Goal: Information Seeking & Learning: Learn about a topic

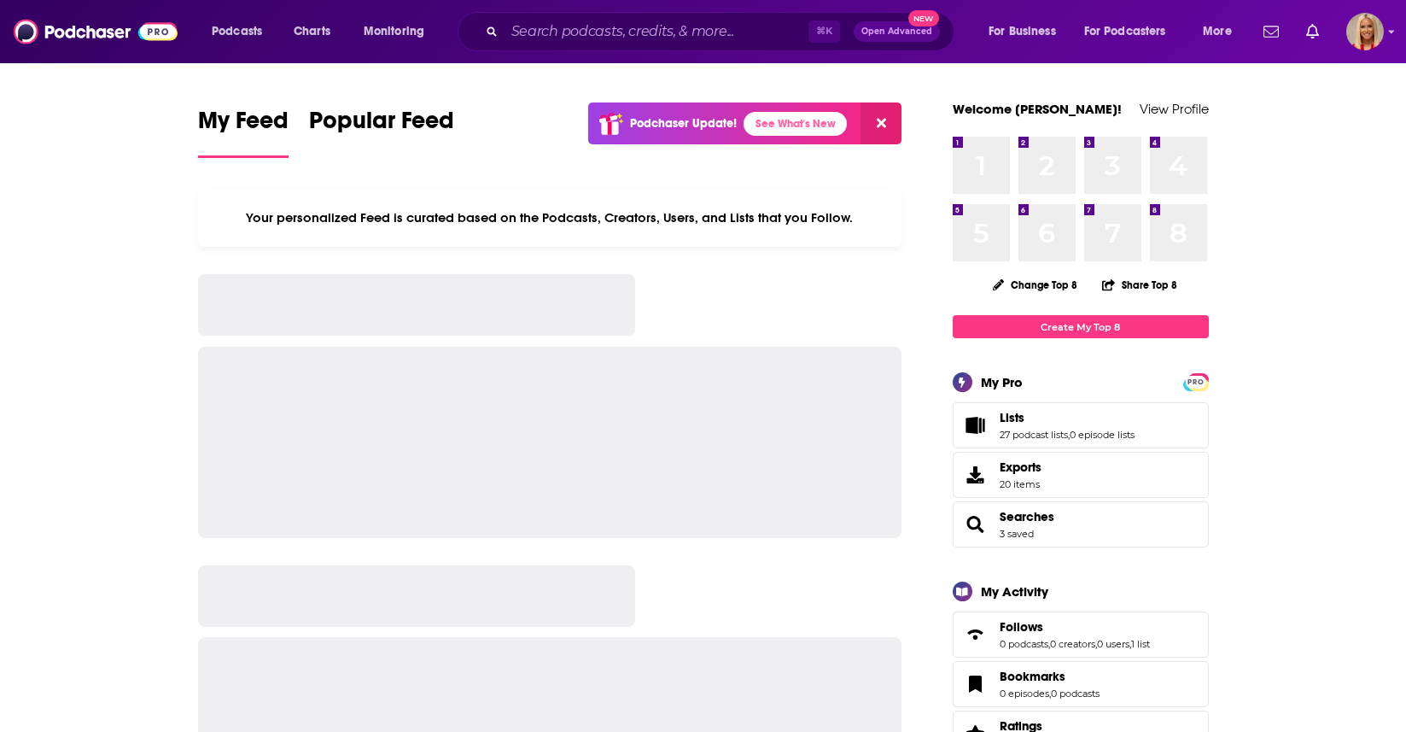
click at [552, 38] on input "Search podcasts, credits, & more..." at bounding box center [657, 31] width 304 height 27
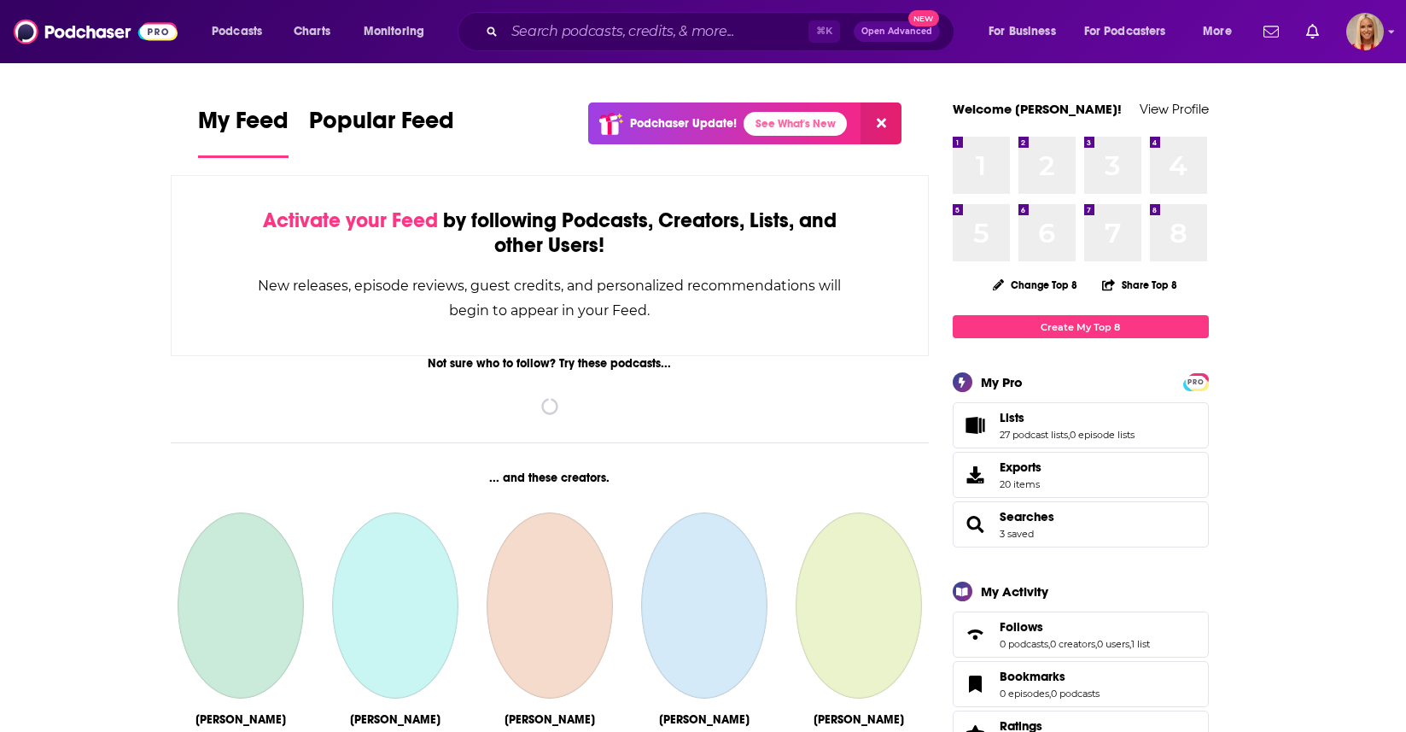
click at [529, 32] on input "Search podcasts, credits, & more..." at bounding box center [657, 31] width 304 height 27
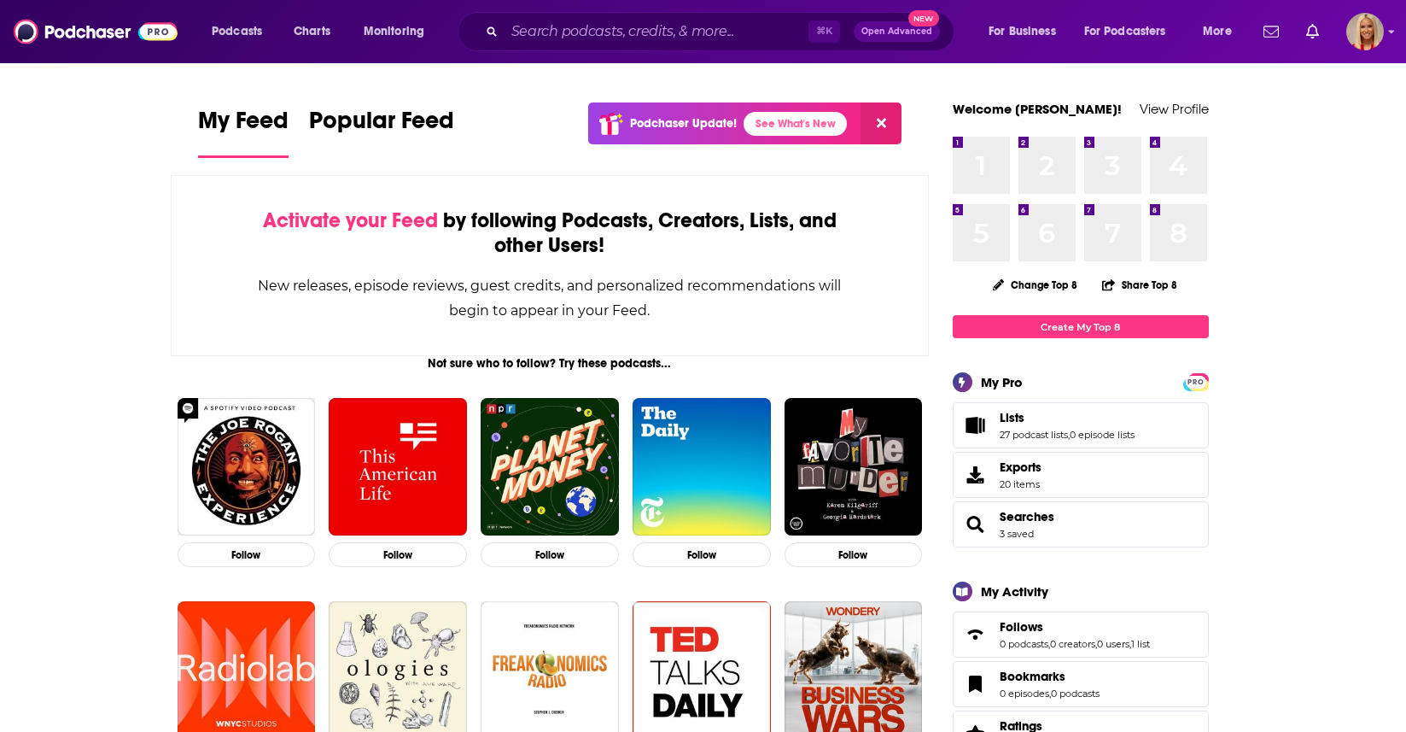
click at [553, 35] on input "Search podcasts, credits, & more..." at bounding box center [657, 31] width 304 height 27
click at [528, 34] on input "Search podcasts, credits, & more..." at bounding box center [657, 31] width 304 height 27
click at [545, 34] on input "Search podcasts, credits, & more..." at bounding box center [657, 31] width 304 height 27
click at [515, 30] on input "Search podcasts, credits, & more..." at bounding box center [657, 31] width 304 height 27
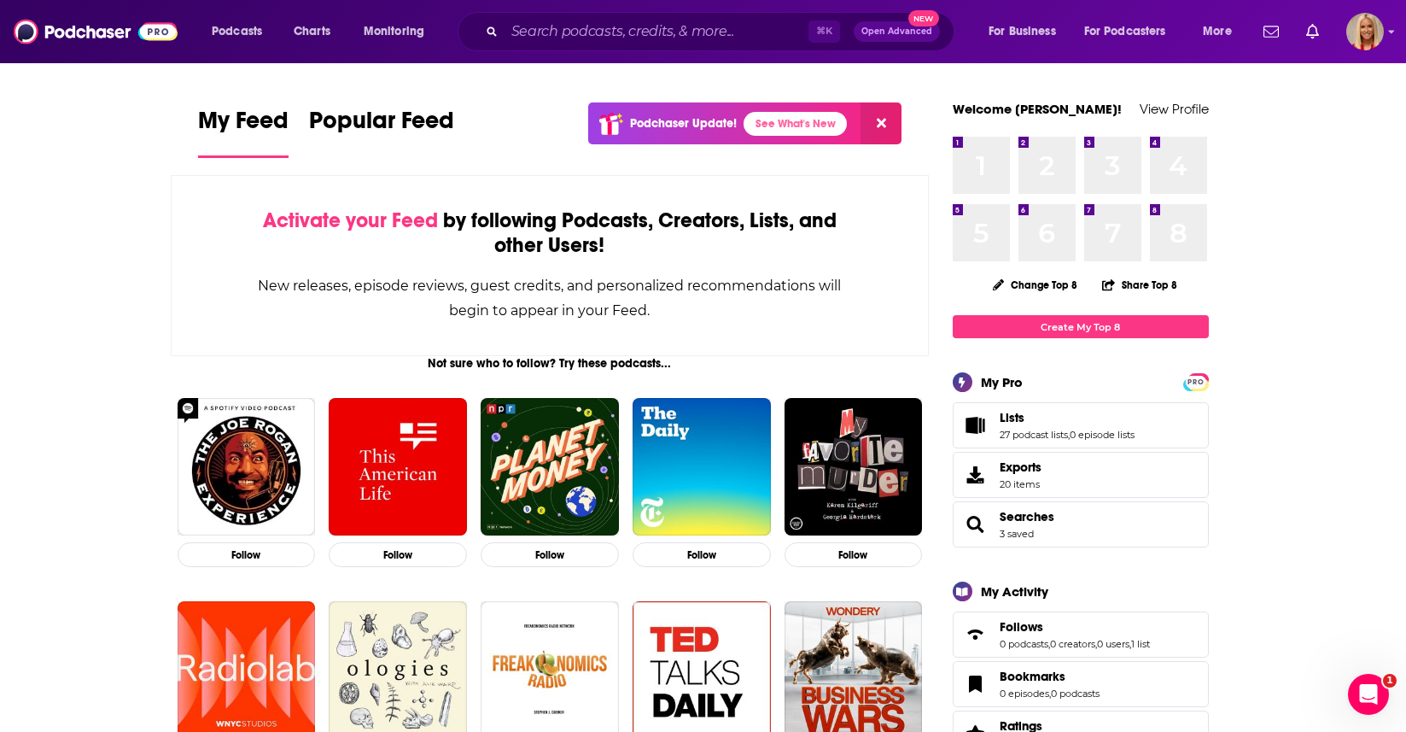
click at [510, 38] on input "Search podcasts, credits, & more..." at bounding box center [657, 31] width 304 height 27
click at [557, 35] on input "Search podcasts, credits, & more..." at bounding box center [657, 31] width 304 height 27
click at [513, 32] on input "Search podcasts, credits, & more..." at bounding box center [657, 31] width 304 height 27
click at [528, 33] on input "Search podcasts, credits, & more..." at bounding box center [657, 31] width 304 height 27
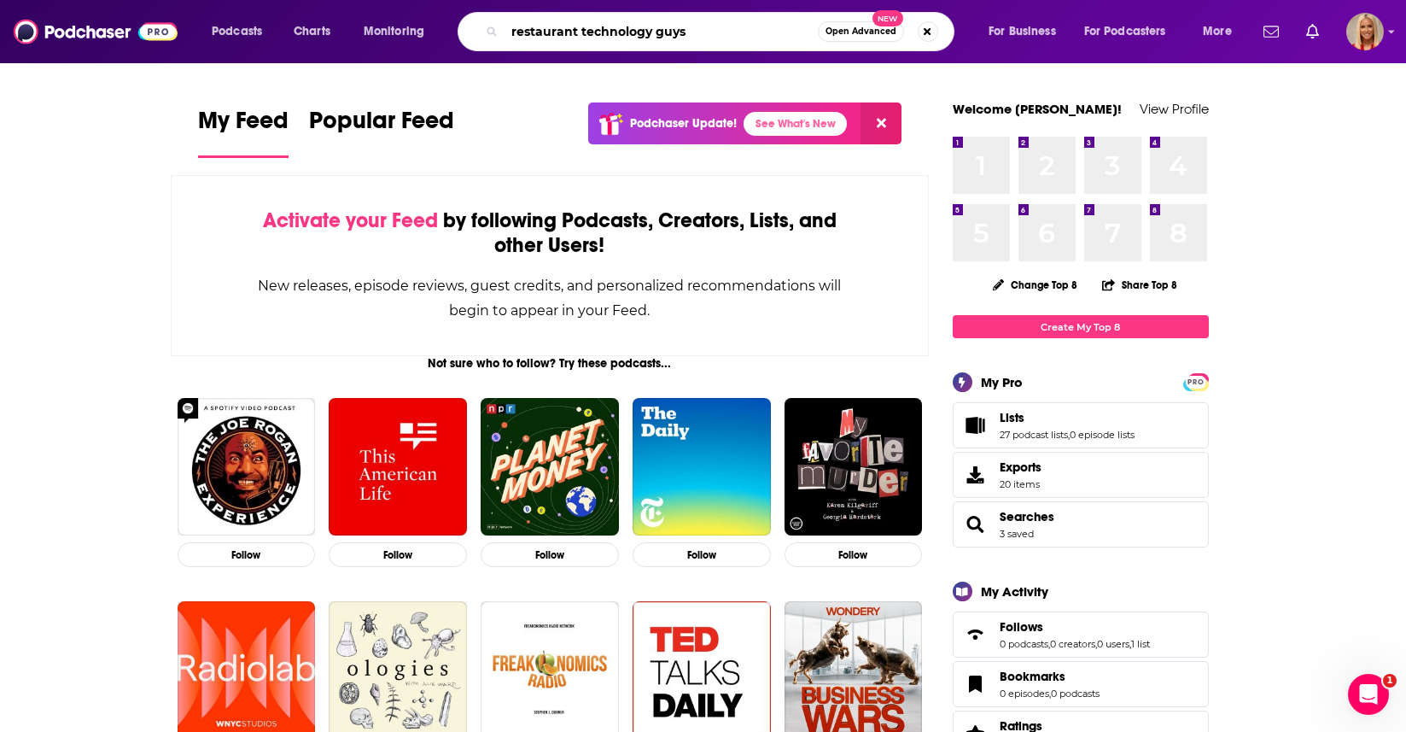
type input "restaurant technology guys"
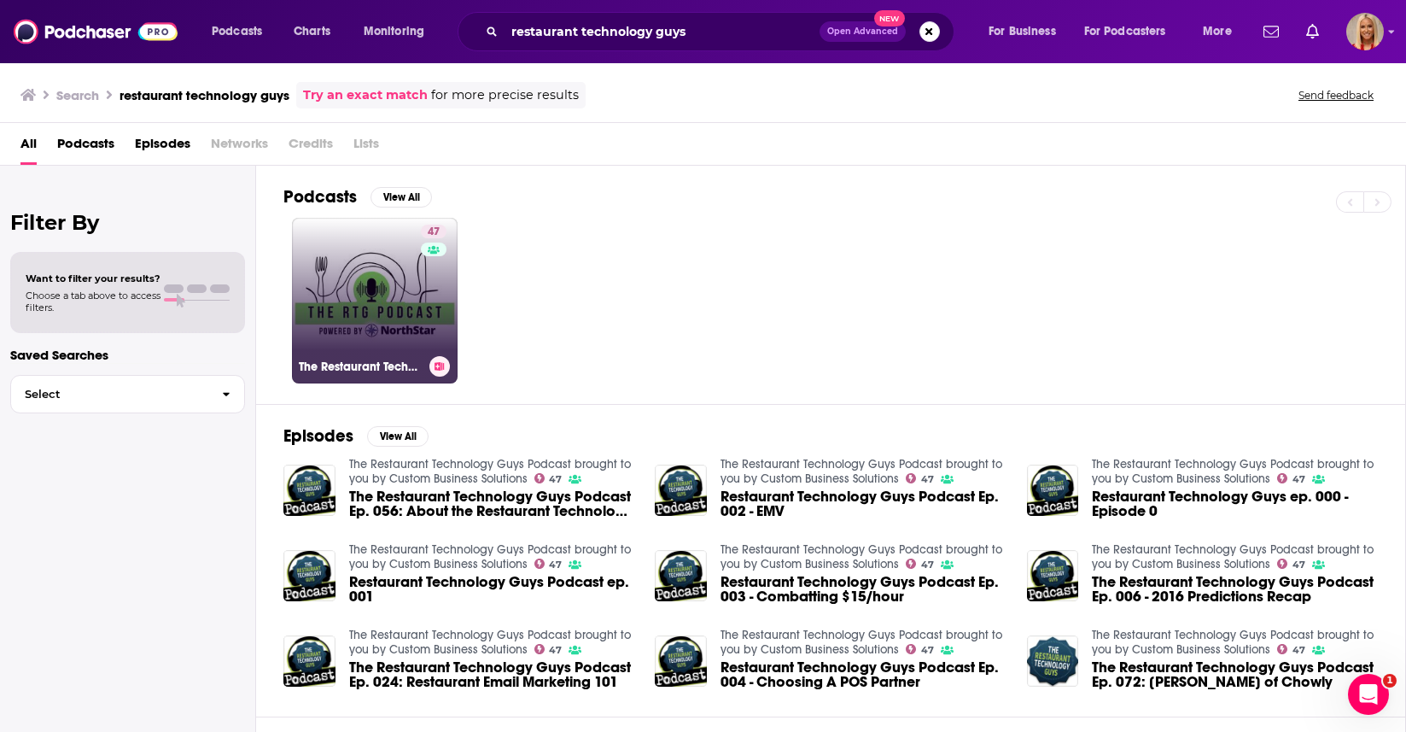
click at [385, 295] on link "47 The Restaurant Technology Guys Podcast brought to you by Custom Business Sol…" at bounding box center [375, 301] width 166 height 166
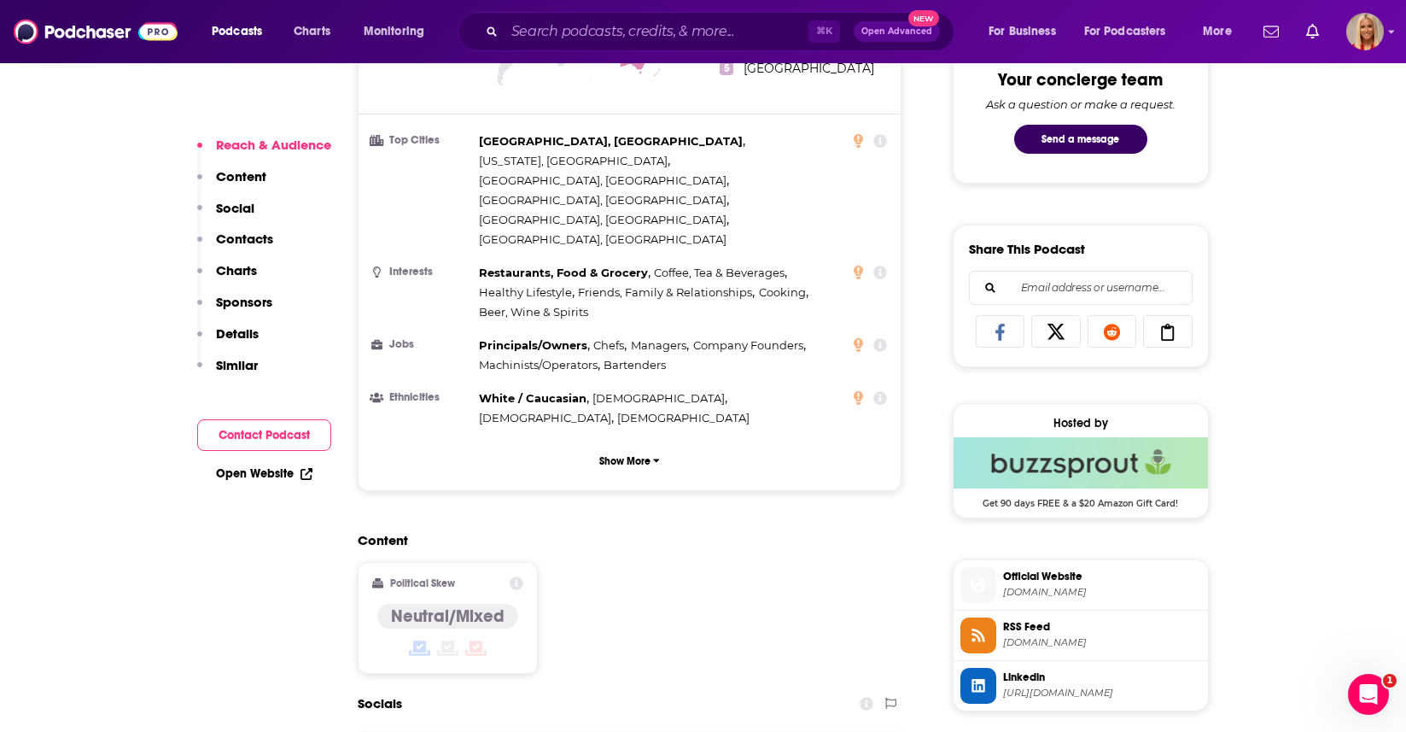
scroll to position [925, 0]
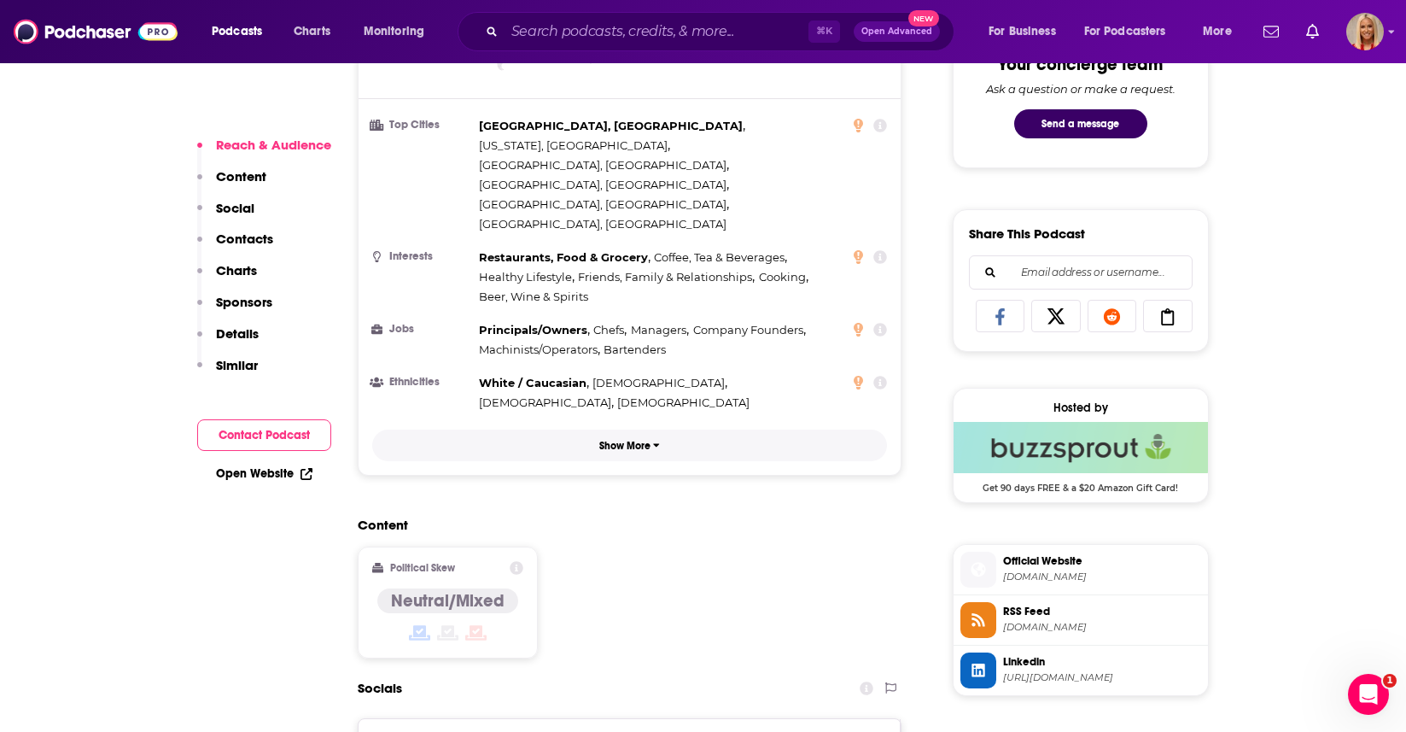
click at [635, 440] on p "Show More" at bounding box center [624, 446] width 51 height 12
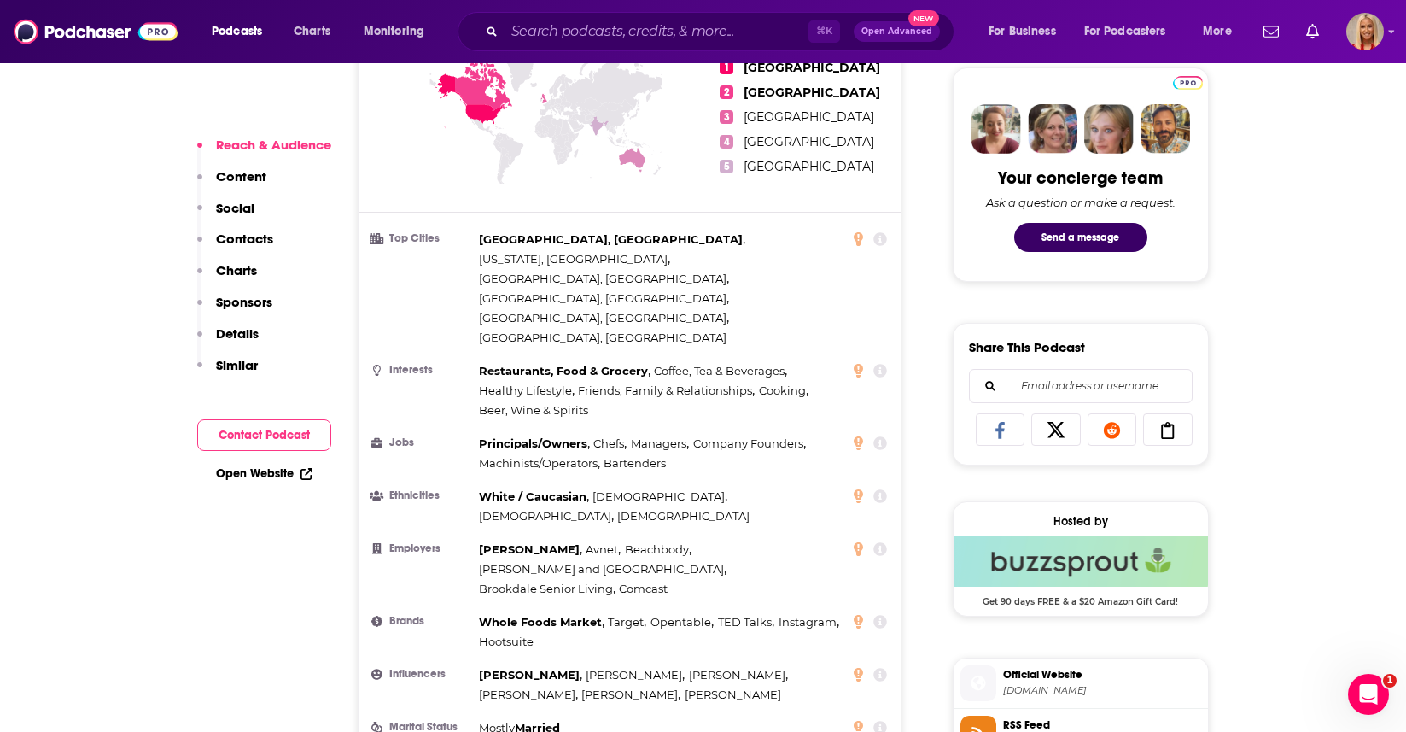
scroll to position [806, 0]
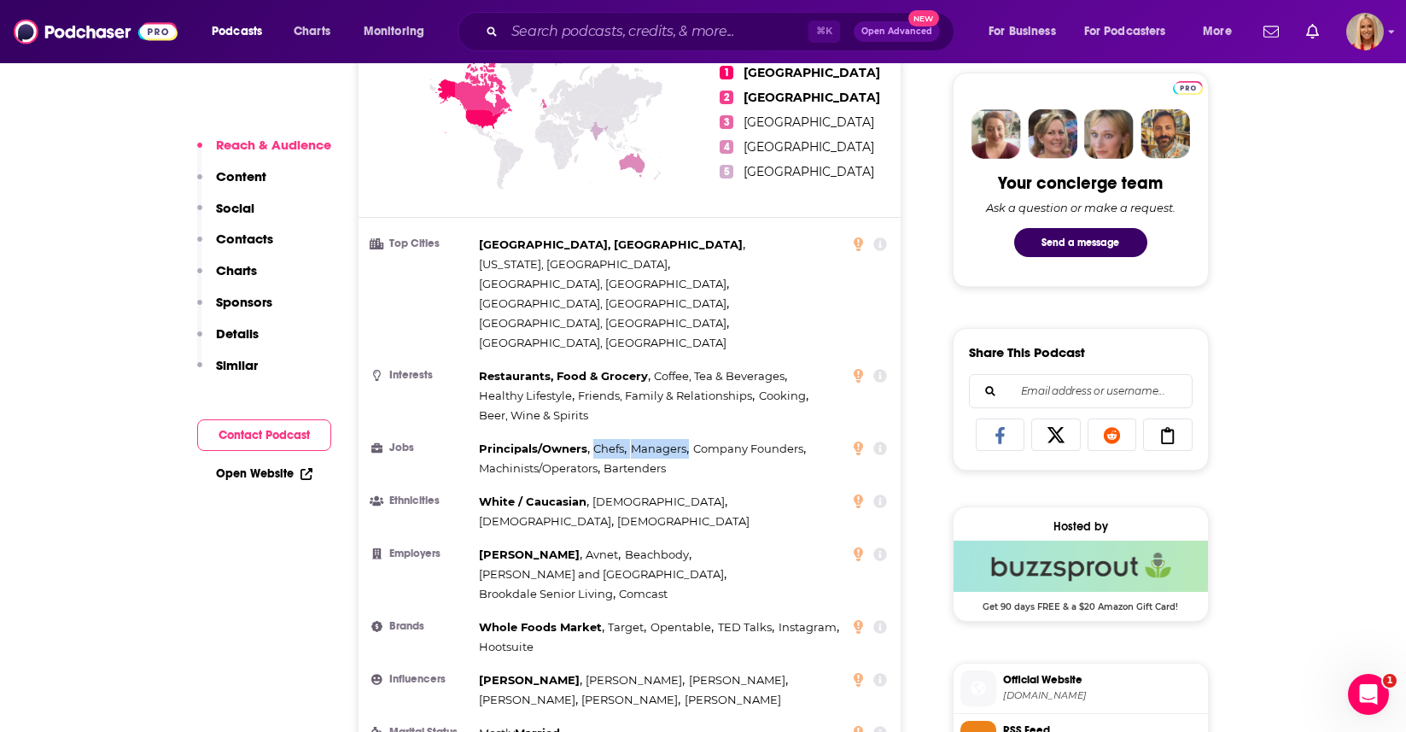
drag, startPoint x: 591, startPoint y: 370, endPoint x: 690, endPoint y: 381, distance: 99.6
click at [690, 439] on div "Principals/Owners , Chefs , Managers , Company Founders , Machinists/Operators …" at bounding box center [661, 458] width 365 height 39
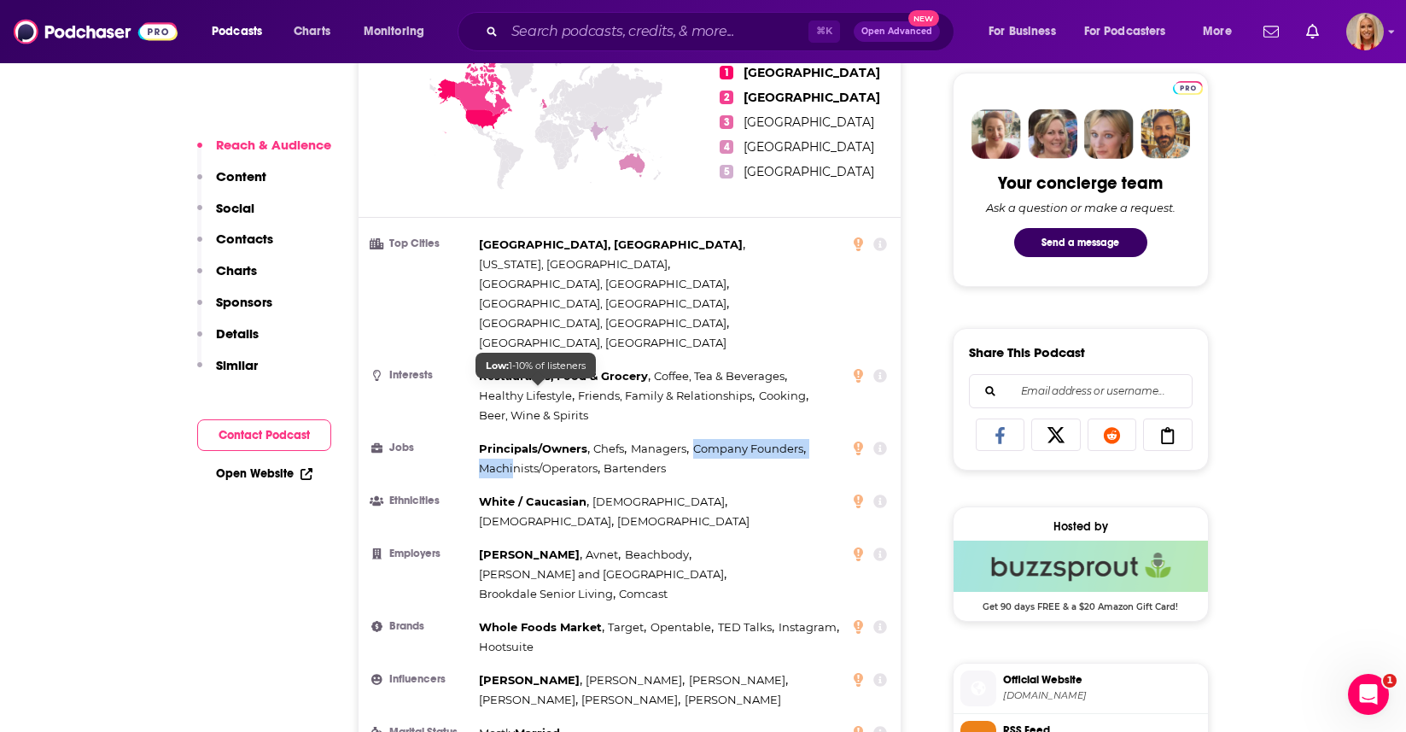
drag, startPoint x: 683, startPoint y: 394, endPoint x: 513, endPoint y: 394, distance: 169.9
click at [513, 439] on div "Principals/Owners , Chefs , Managers , Company Founders , Machinists/Operators …" at bounding box center [661, 458] width 365 height 39
click at [468, 439] on li "Jobs Principals/Owners , Chefs , Managers , Company Founders , Machinists/Opera…" at bounding box center [630, 458] width 516 height 39
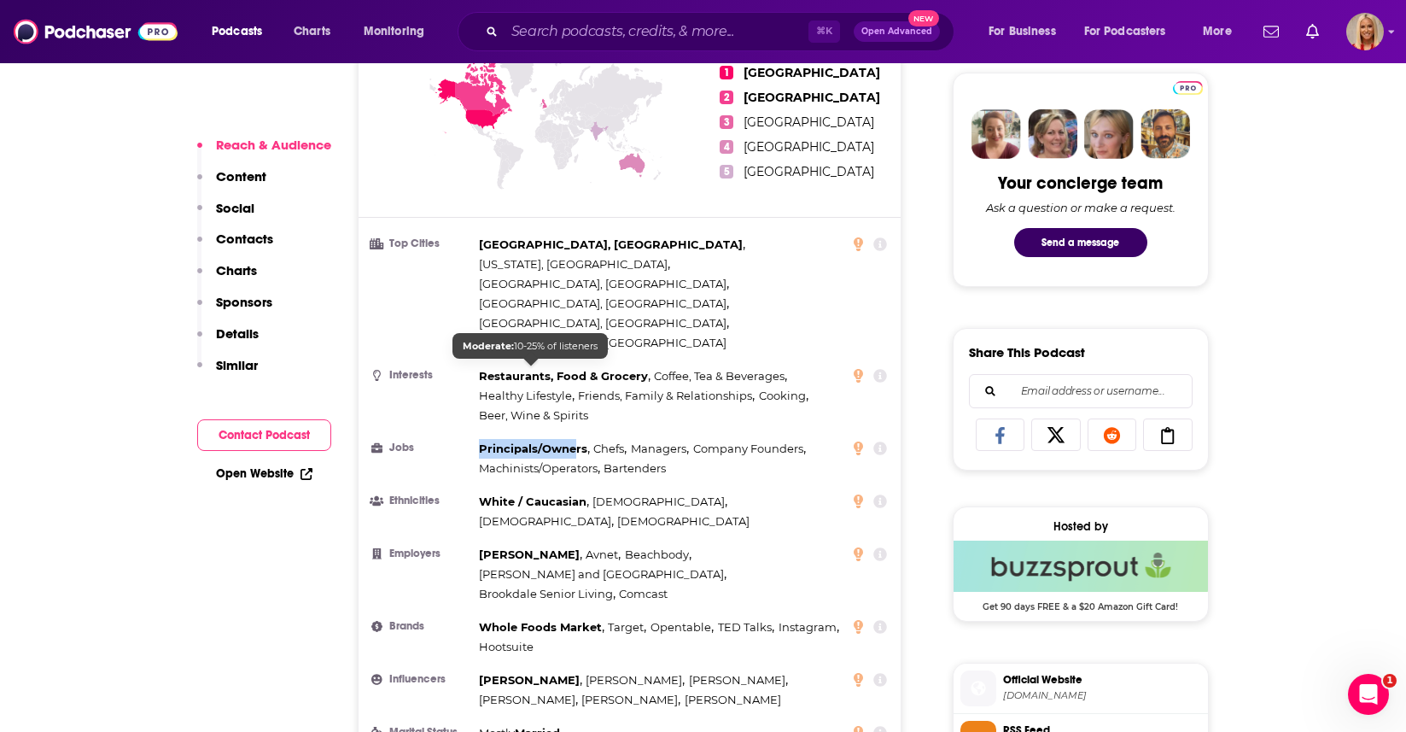
drag, startPoint x: 475, startPoint y: 368, endPoint x: 576, endPoint y: 371, distance: 100.8
click at [576, 439] on li "Jobs Principals/Owners , Chefs , Managers , Company Founders , Machinists/Opera…" at bounding box center [630, 458] width 516 height 39
click at [715, 439] on div "Principals/Owners , Chefs , Managers , Company Founders , Machinists/Operators …" at bounding box center [661, 458] width 365 height 39
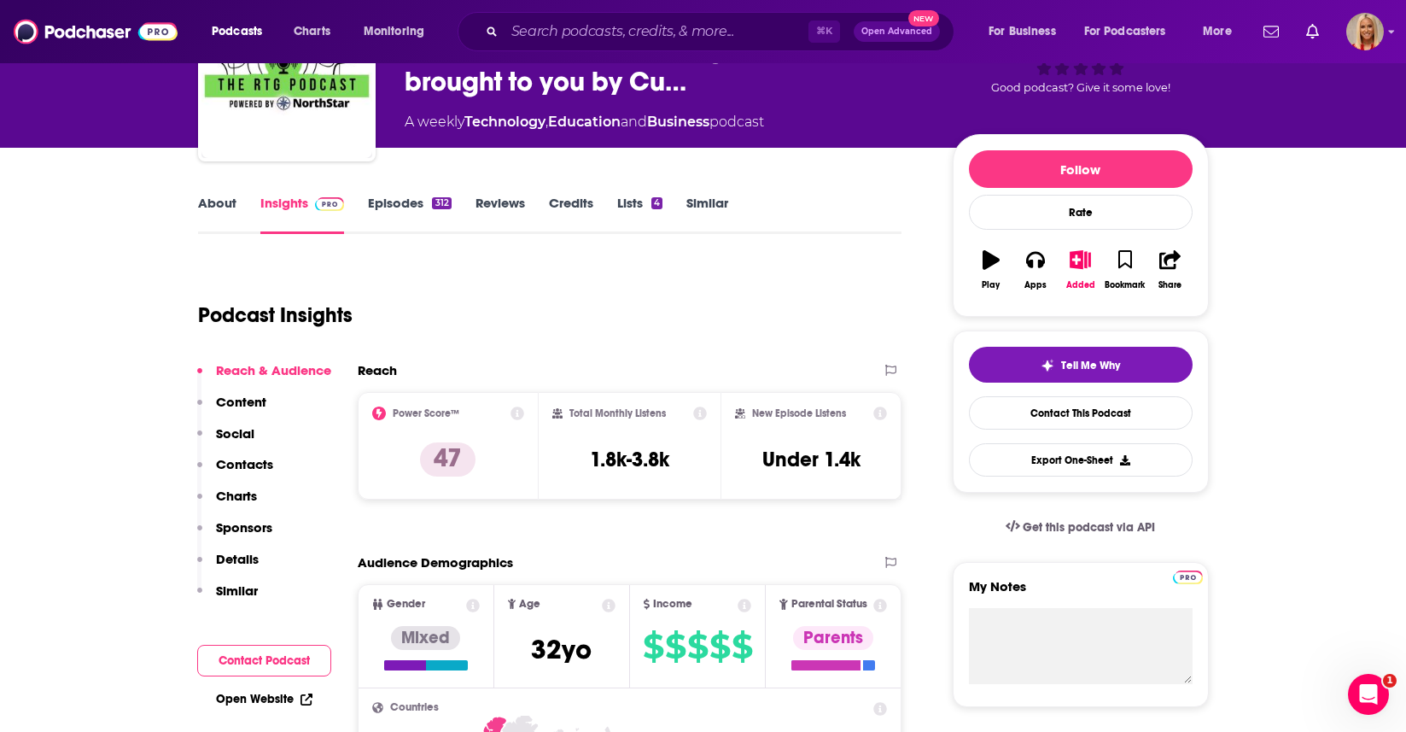
scroll to position [137, 0]
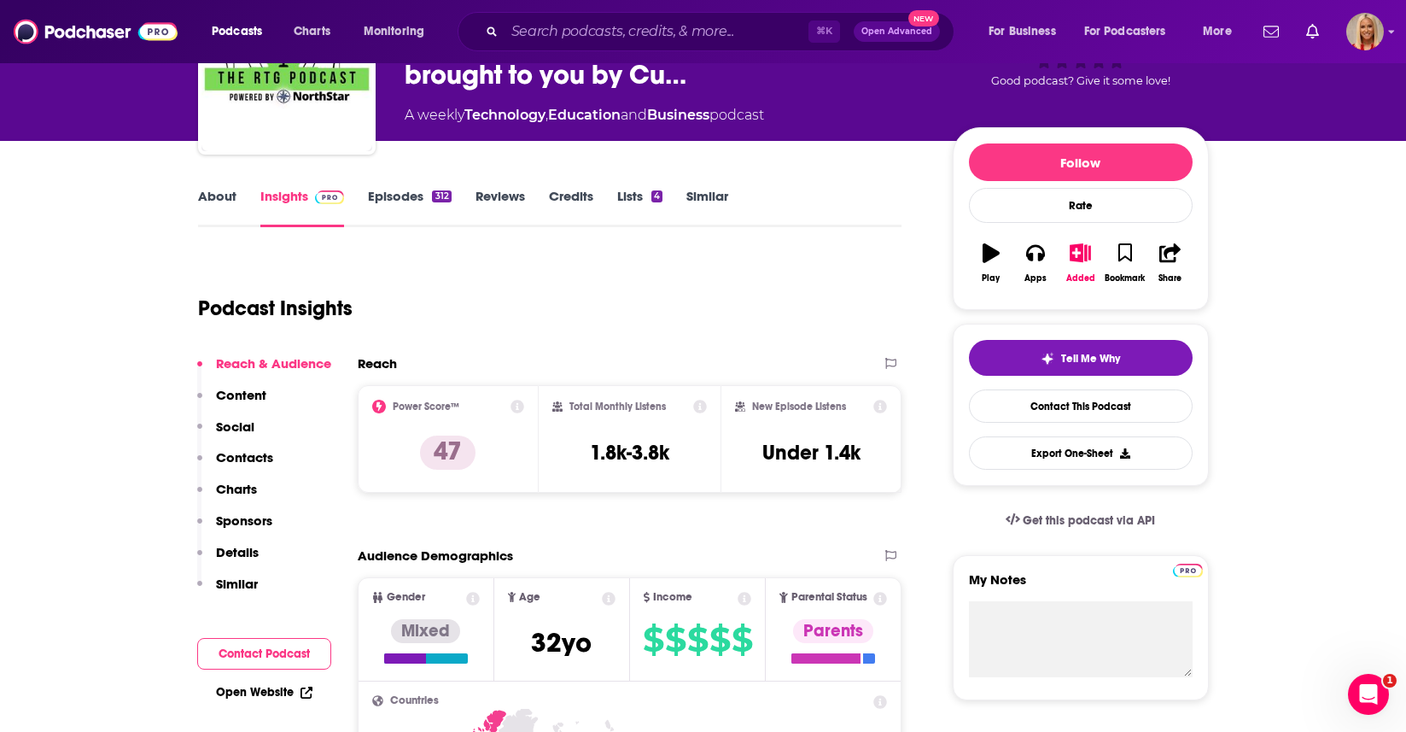
click at [225, 195] on link "About" at bounding box center [217, 207] width 38 height 39
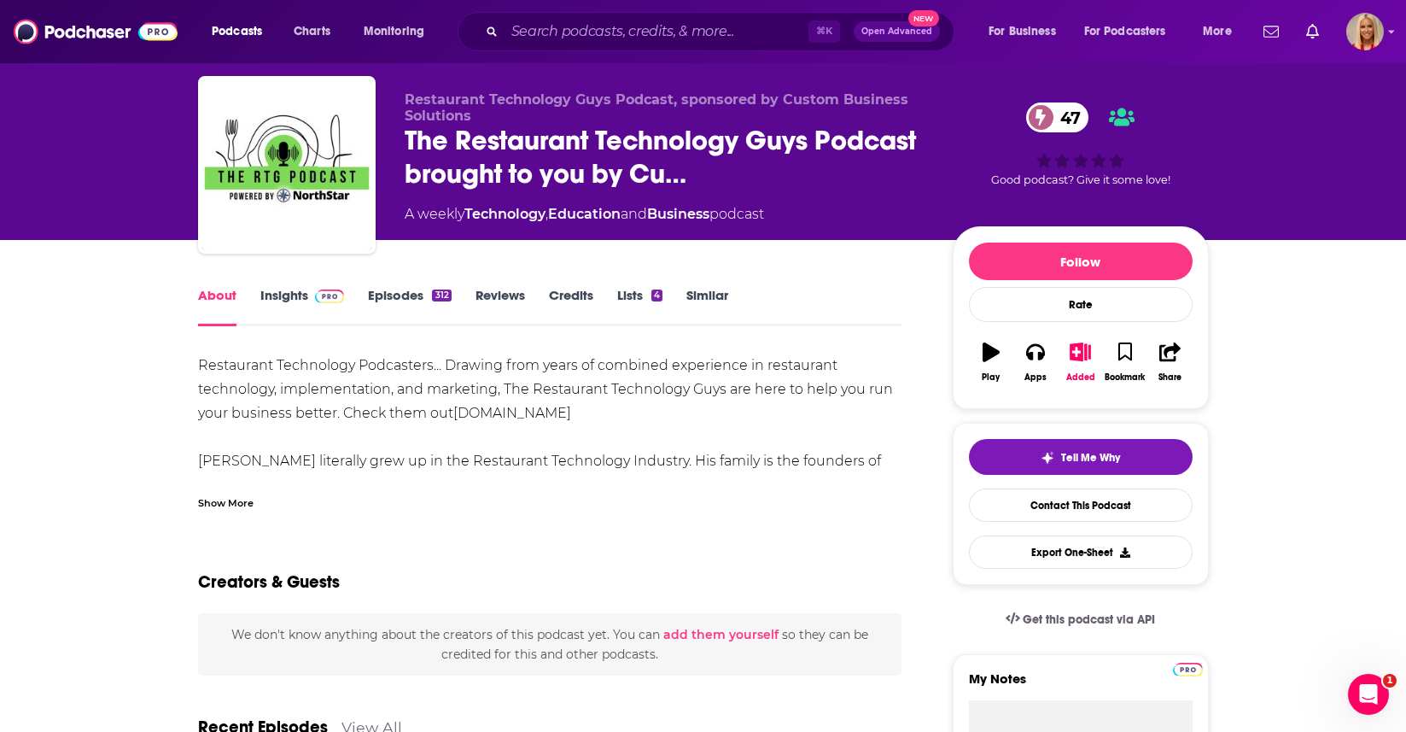
scroll to position [38, 0]
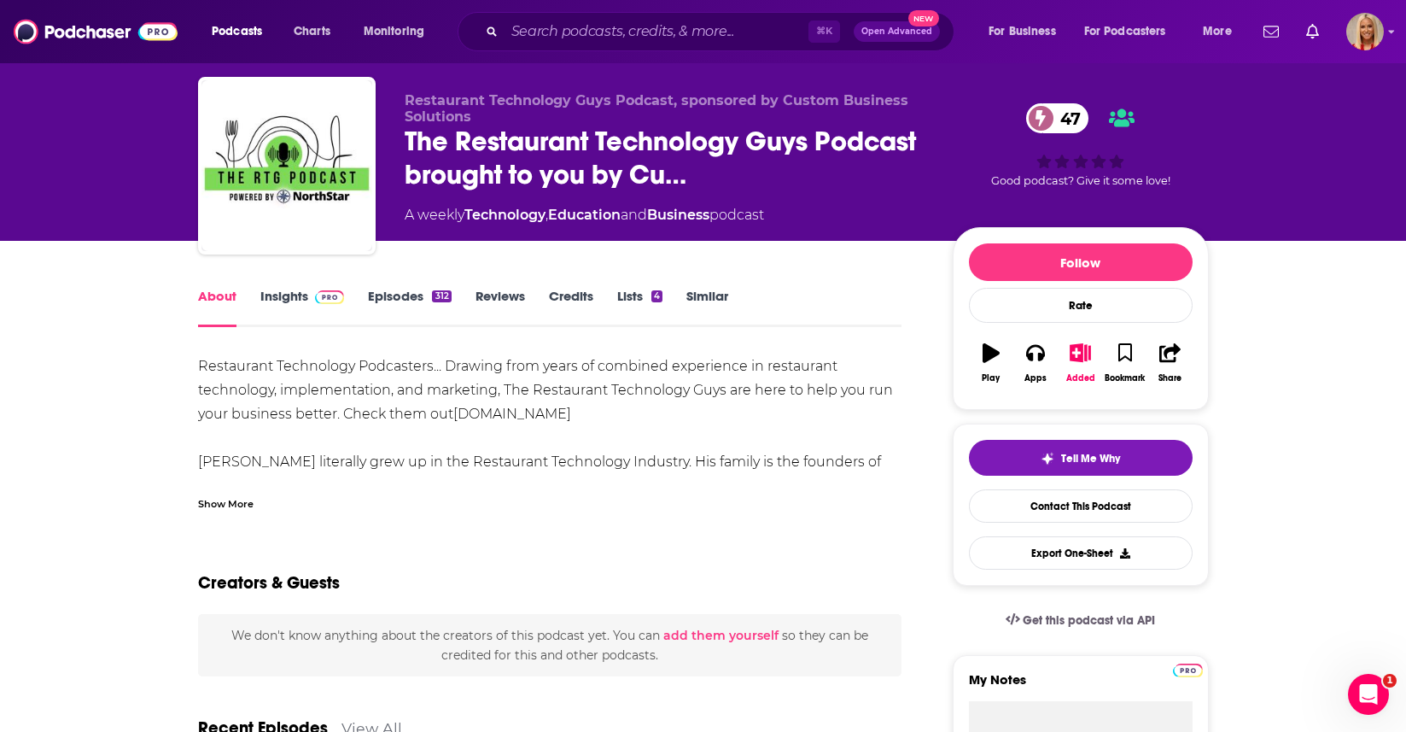
click at [270, 305] on link "Insights" at bounding box center [302, 307] width 85 height 39
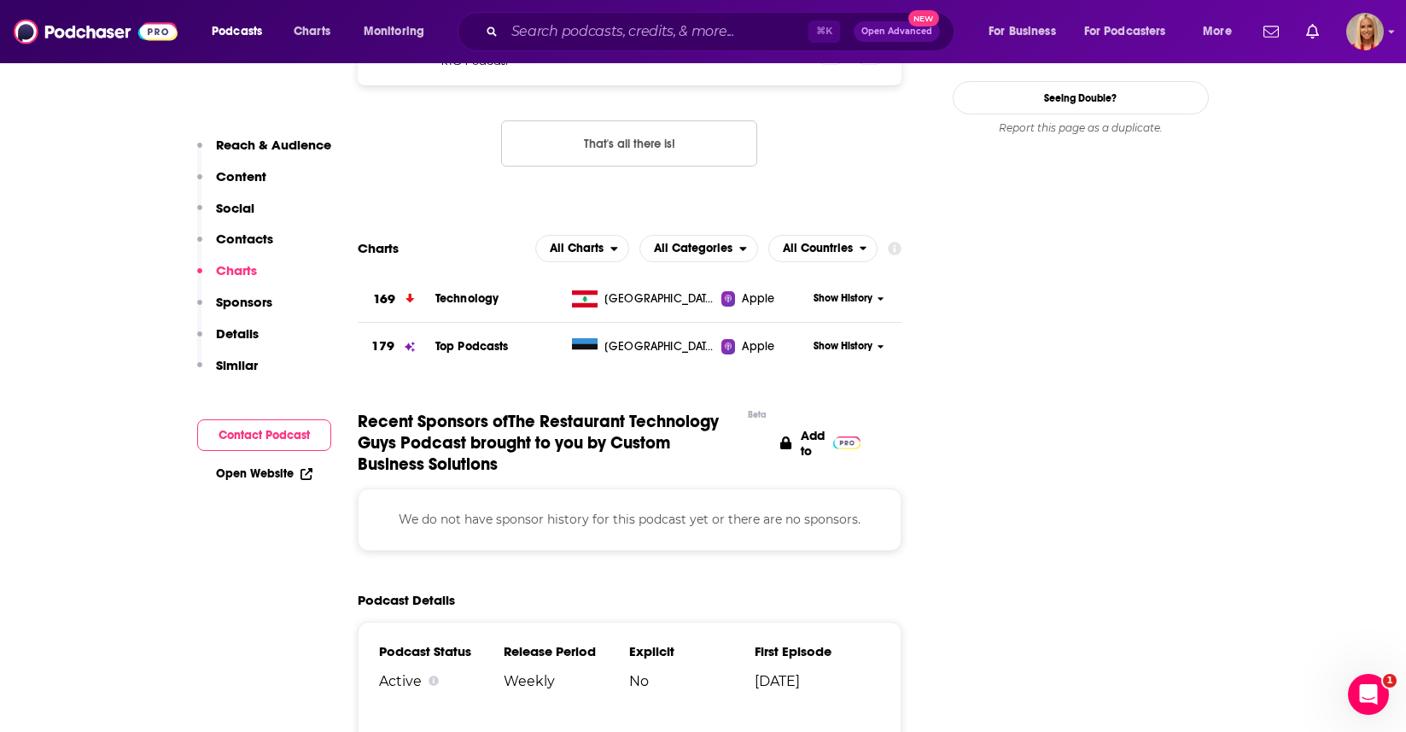
scroll to position [1947, 0]
